Goal: Task Accomplishment & Management: Manage account settings

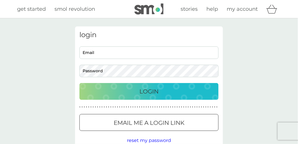
type input "[EMAIL_ADDRESS][DOMAIN_NAME]"
click at [151, 91] on p "Login" at bounding box center [148, 91] width 19 height 9
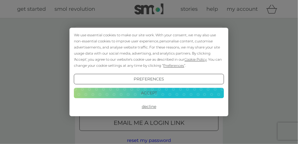
click at [128, 94] on button "Accept" at bounding box center [149, 92] width 150 height 10
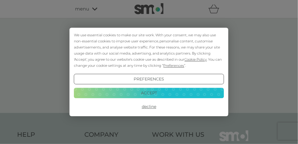
click at [148, 90] on button "Accept" at bounding box center [149, 92] width 150 height 10
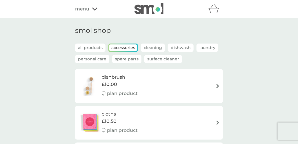
click at [92, 8] on icon at bounding box center [94, 8] width 5 height 3
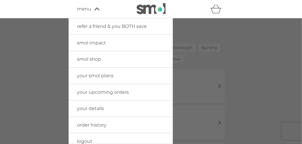
click at [89, 124] on span "order history" at bounding box center [92, 125] width 30 height 6
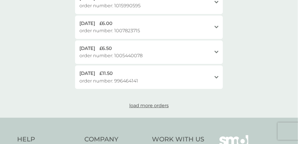
scroll to position [318, 0]
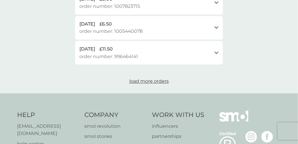
click at [107, 50] on div "12 May 2025 £11.50" at bounding box center [145, 49] width 132 height 8
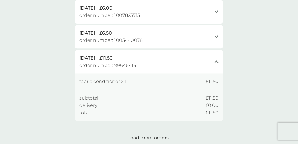
scroll to position [289, 0]
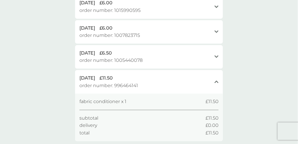
click at [97, 85] on span "order number: 996464141" at bounding box center [108, 86] width 58 height 8
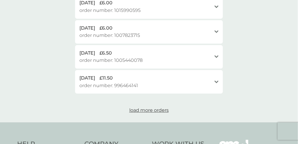
click at [97, 85] on span "order number: 996464141" at bounding box center [108, 86] width 58 height 8
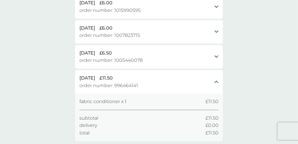
click at [97, 85] on span "order number: 996464141" at bounding box center [108, 86] width 58 height 8
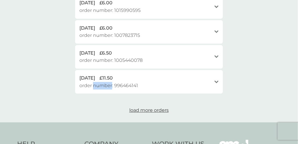
click at [97, 84] on span "order number: 996464141" at bounding box center [108, 86] width 58 height 8
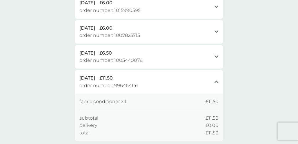
drag, startPoint x: 97, startPoint y: 84, endPoint x: 89, endPoint y: 84, distance: 7.2
click at [89, 84] on span "order number: 996464141" at bounding box center [108, 86] width 58 height 8
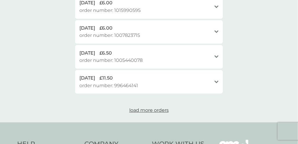
click at [89, 85] on span "order number: 996464141" at bounding box center [108, 86] width 58 height 8
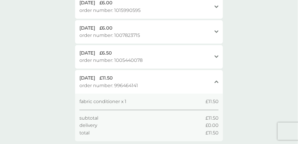
click at [84, 89] on div "12 May 2025 £11.50 order number: 996464141 close" at bounding box center [149, 81] width 148 height 23
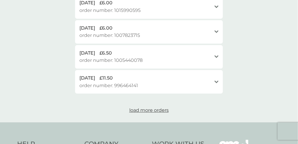
click at [84, 89] on div "12 May 2025 £11.50 order number: 996464141 open" at bounding box center [149, 81] width 148 height 23
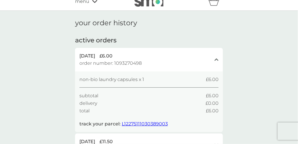
scroll to position [0, 0]
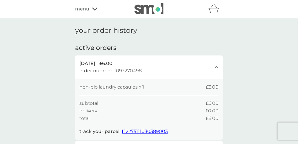
click at [86, 9] on span "menu" at bounding box center [82, 9] width 14 height 8
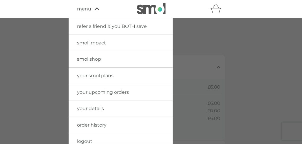
click at [100, 77] on span "your smol plans" at bounding box center [95, 76] width 36 height 6
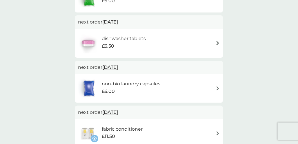
scroll to position [174, 0]
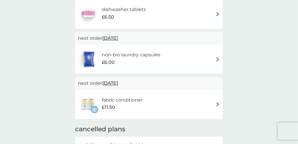
click at [113, 100] on h6 "fabric conditioner" at bounding box center [122, 100] width 41 height 8
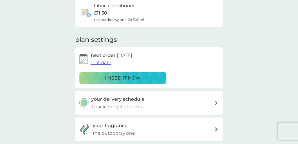
scroll to position [58, 0]
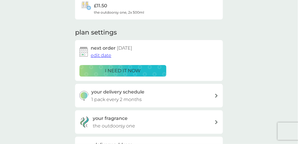
click at [216, 97] on icon at bounding box center [216, 96] width 3 height 4
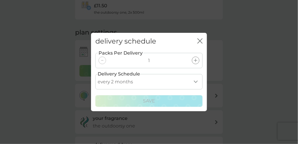
click at [122, 81] on select "every 1 month every 2 months every 3 months every 4 months every 5 months every…" at bounding box center [148, 81] width 107 height 15
select select "6"
click at [95, 74] on select "every 1 month every 2 months every 3 months every 4 months every 5 months every…" at bounding box center [148, 81] width 107 height 15
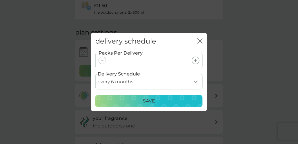
click at [147, 98] on p "Save" at bounding box center [149, 101] width 12 height 8
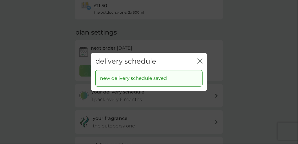
click at [199, 60] on icon "close" at bounding box center [199, 60] width 5 height 5
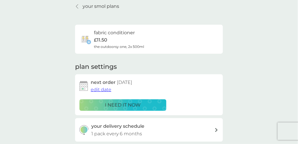
scroll to position [0, 0]
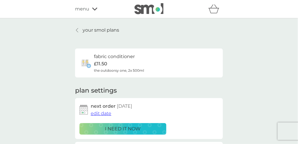
click at [81, 9] on span "menu" at bounding box center [82, 9] width 14 height 8
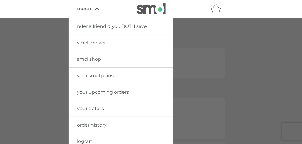
click at [96, 109] on span "your details" at bounding box center [90, 108] width 27 height 6
click at [87, 107] on span "your details" at bounding box center [90, 108] width 27 height 6
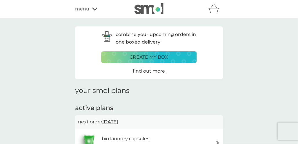
scroll to position [174, 0]
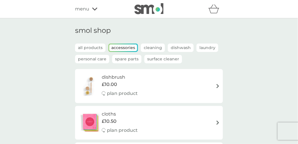
click at [76, 10] on span "menu" at bounding box center [82, 9] width 14 height 8
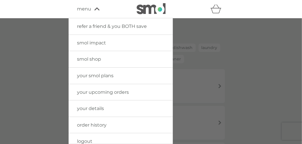
click at [84, 140] on span "logout" at bounding box center [84, 141] width 15 height 6
